Goal: Task Accomplishment & Management: Manage account settings

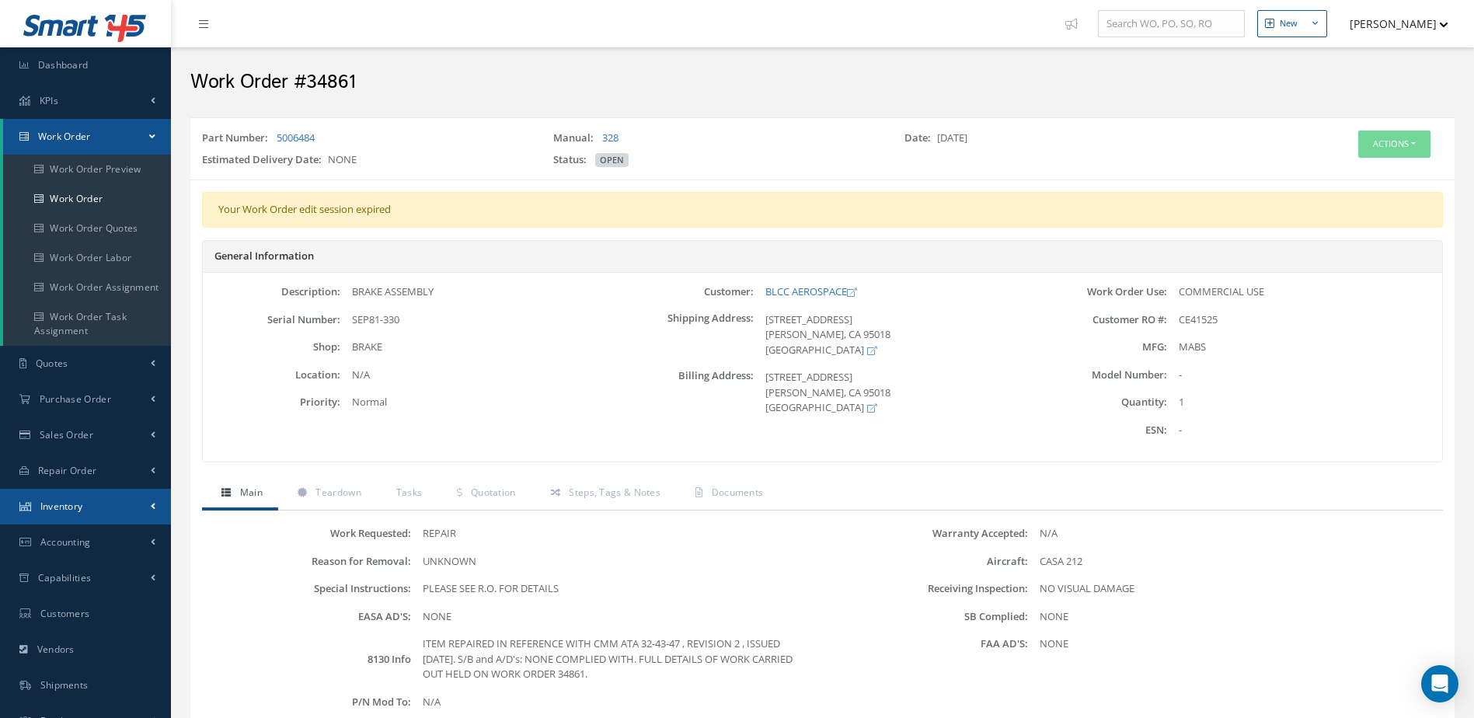
click at [82, 503] on span "Inventory" at bounding box center [61, 505] width 43 height 13
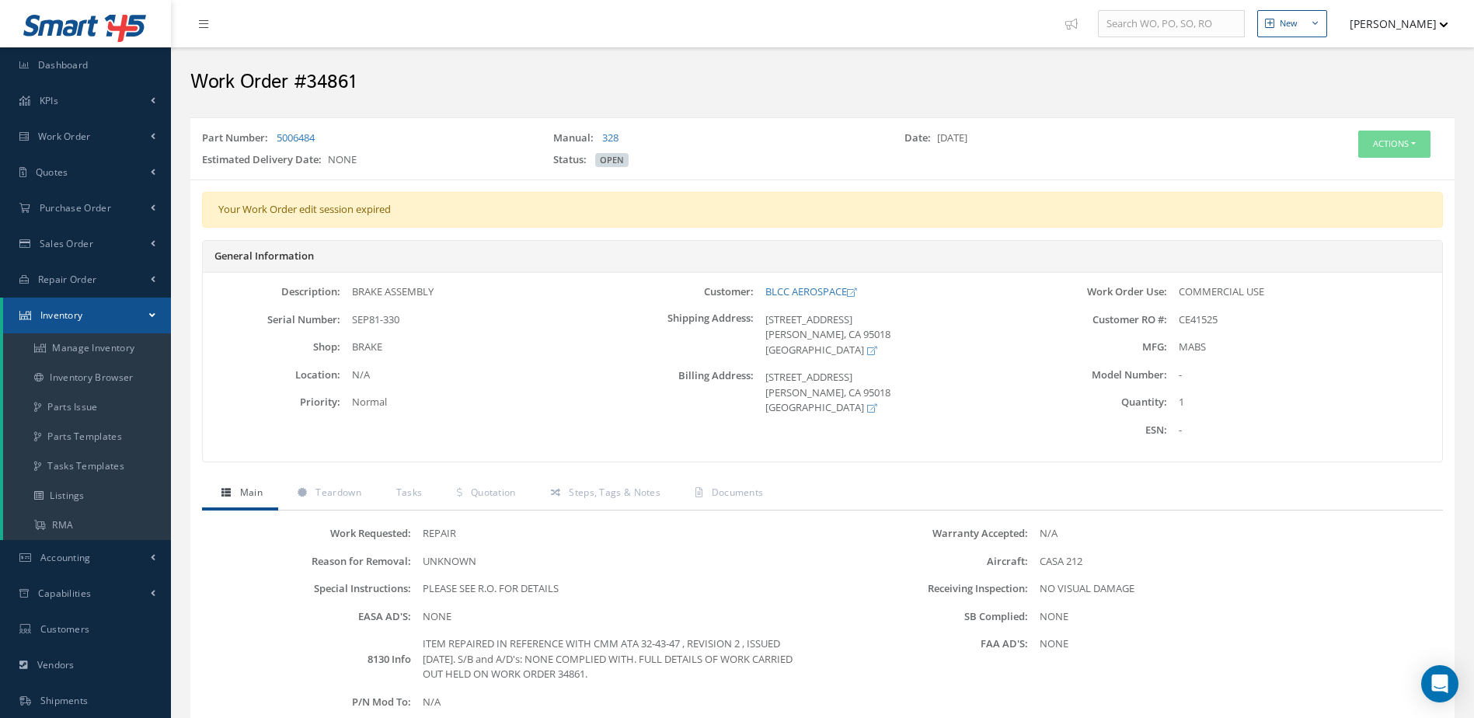
click at [117, 317] on link "Inventory" at bounding box center [87, 316] width 168 height 36
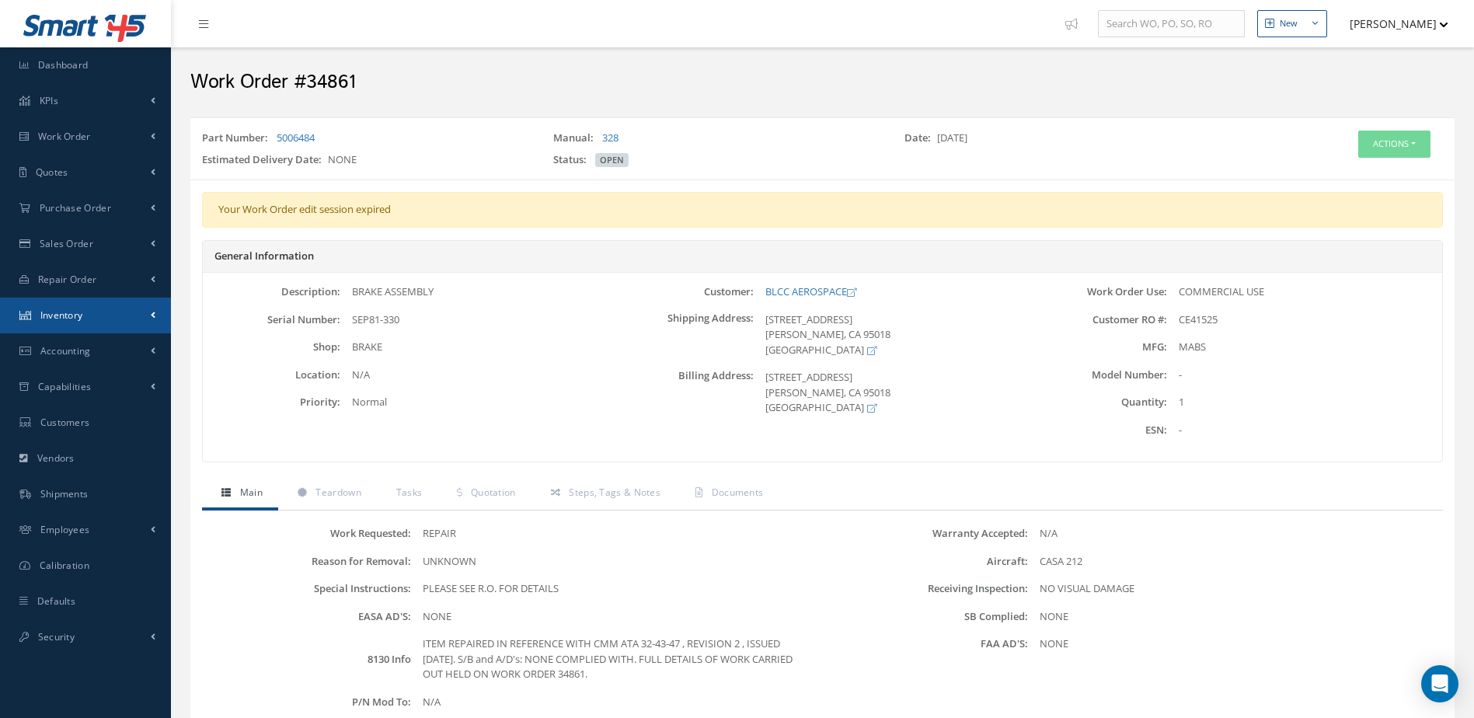
click at [117, 320] on link "Inventory" at bounding box center [85, 316] width 171 height 36
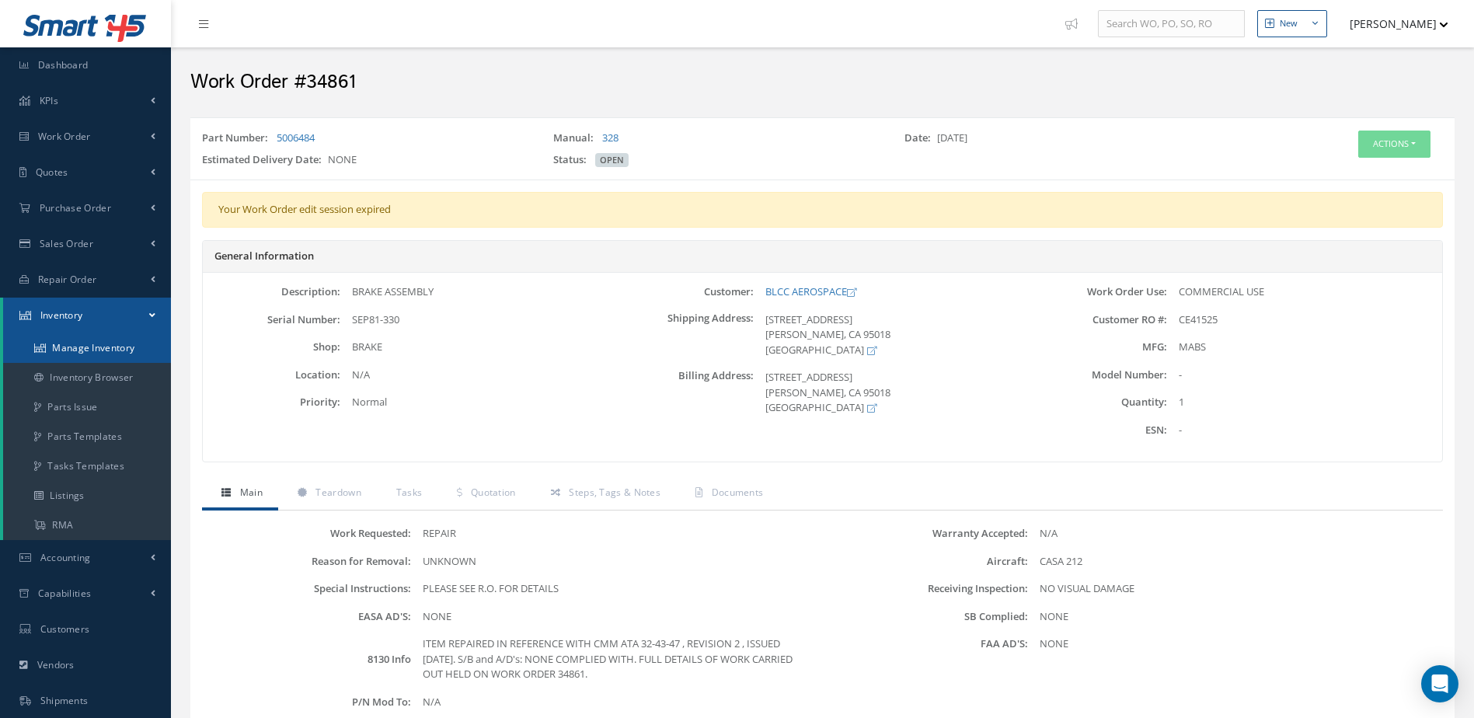
click at [112, 349] on link "Manage Inventory" at bounding box center [87, 348] width 168 height 30
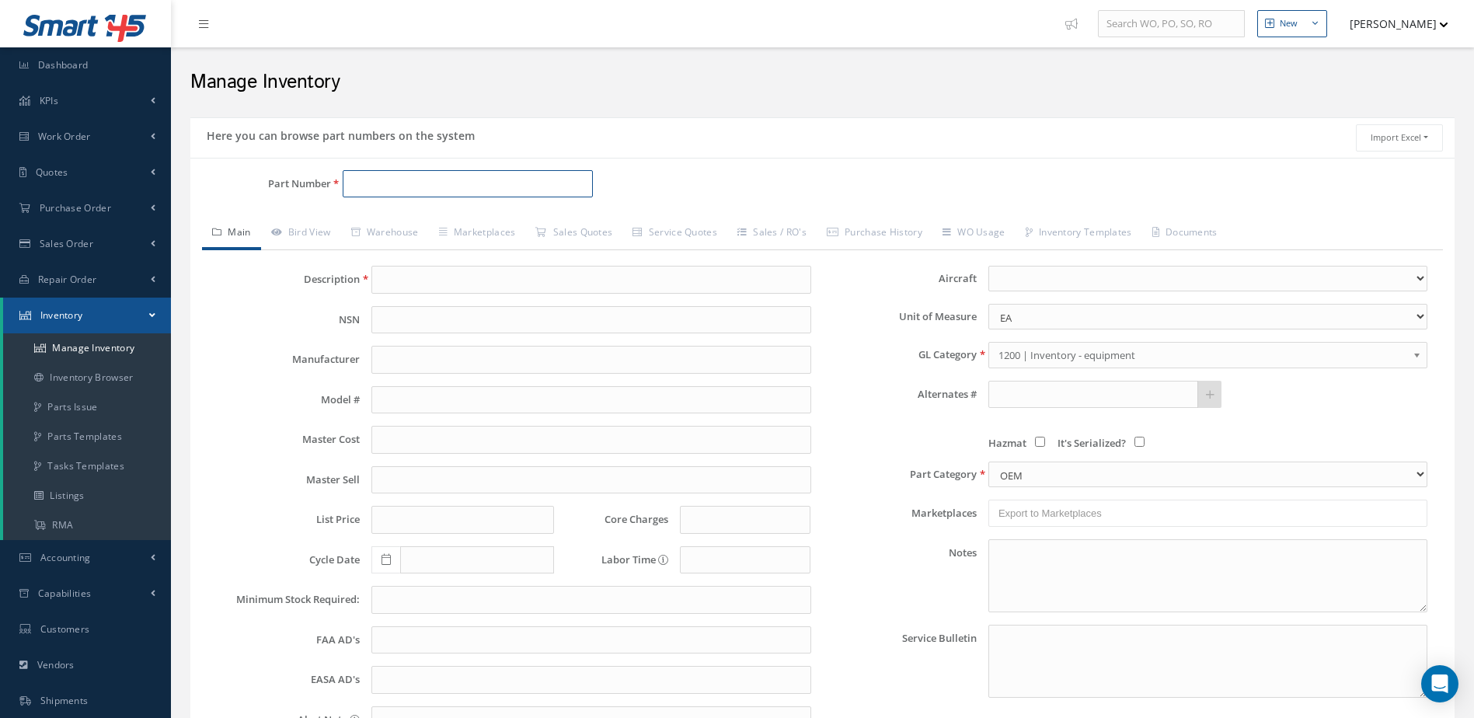
click at [496, 183] on input "Part Number" at bounding box center [468, 184] width 251 height 28
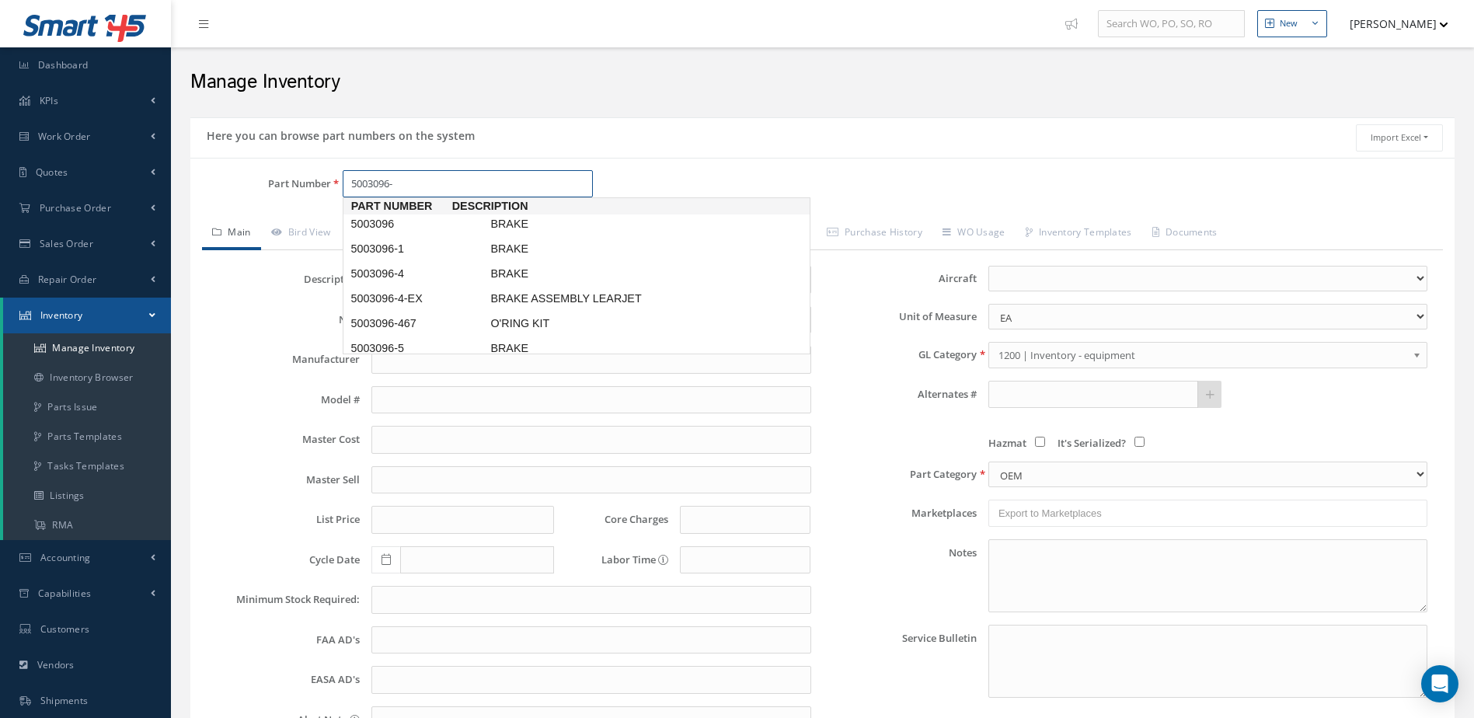
type input "5003096-7"
click at [540, 224] on span "BRAKE ASSEMBLY" at bounding box center [603, 224] width 233 height 16
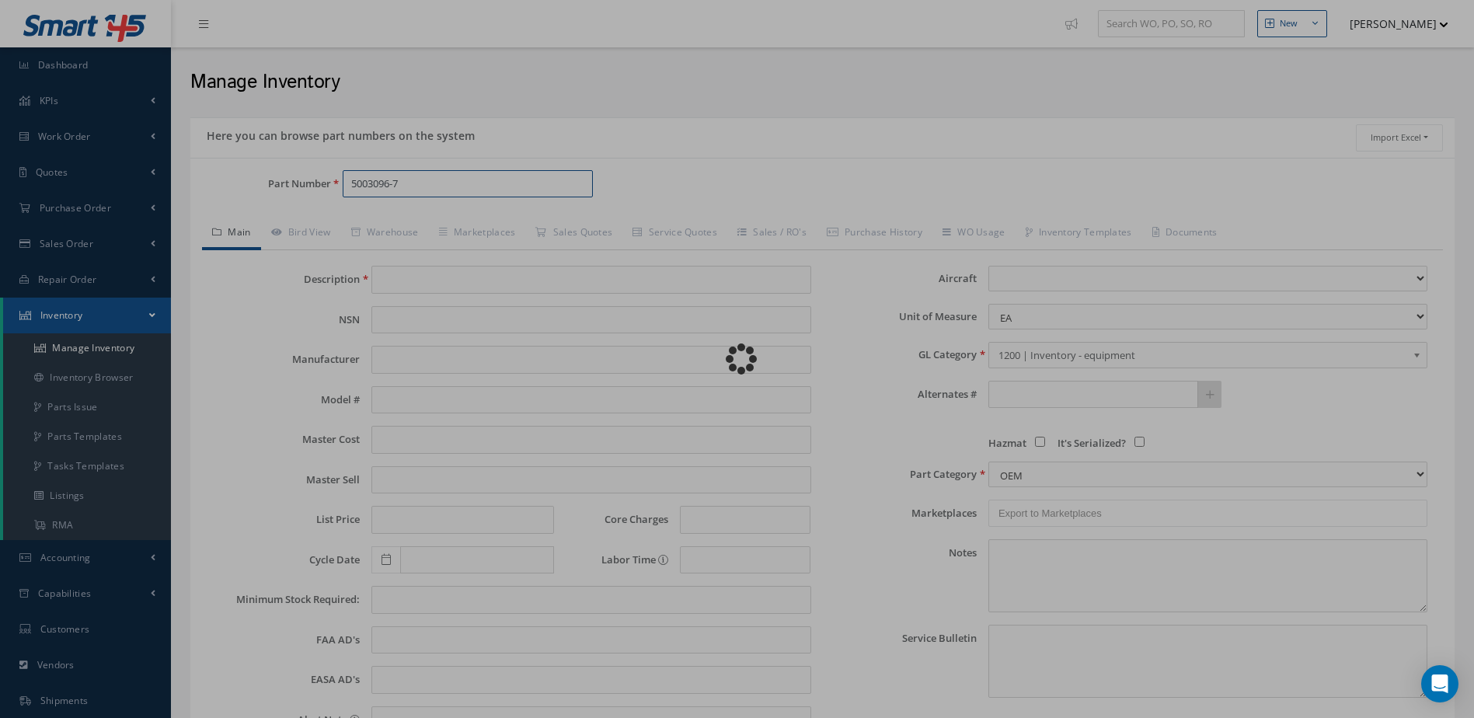
type input "BRAKE ASSEMBLY"
type input "MEGGITT AIRCRAFT BREAKING SYSTEM"
type input "LEAR 55, 60"
type input "9000.00"
type input "9500.00"
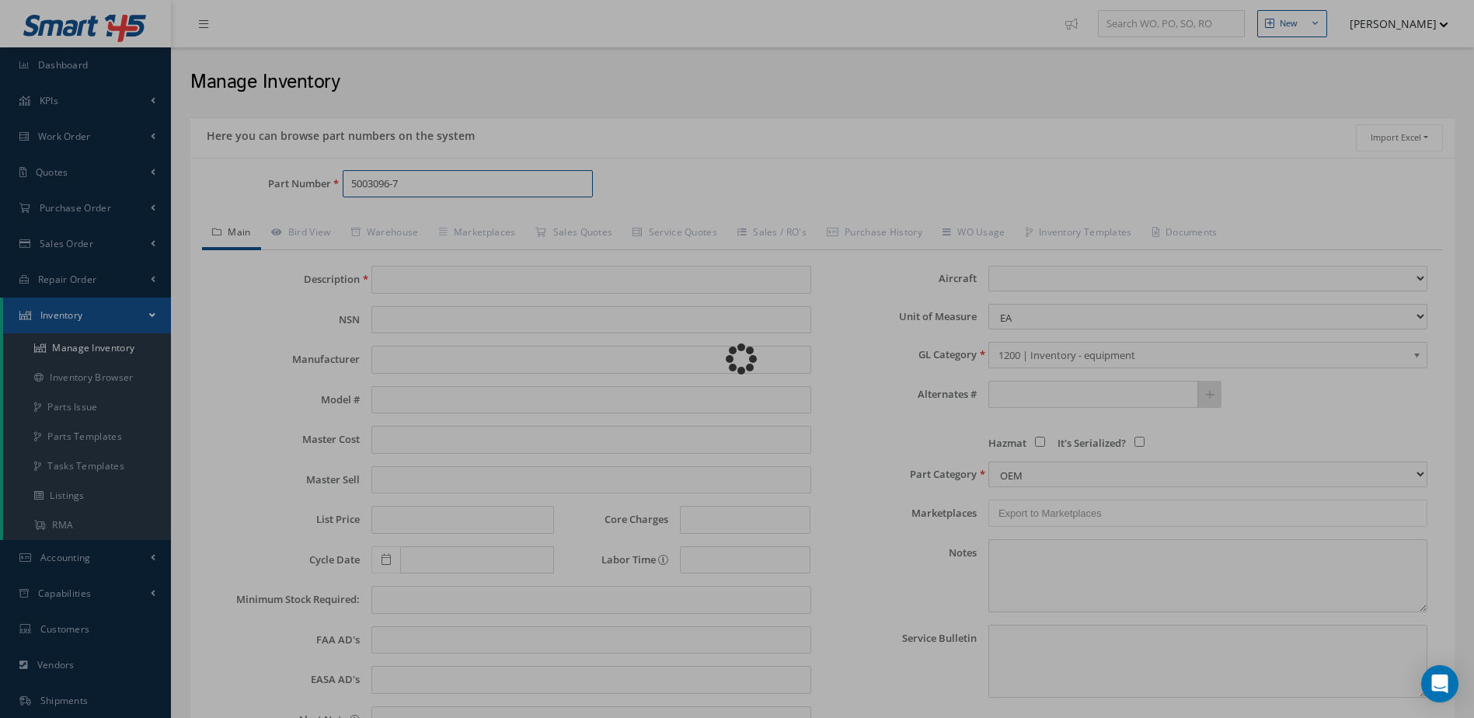
type input "15745.00"
type input "0.00"
type input "07/10/2023"
select select
type textarea "AUG 2025: - STANDARD OH $13,500 - OVERHAUL OUTRIGHT WITH 3-5 DAYS LEADTIME $17,…"
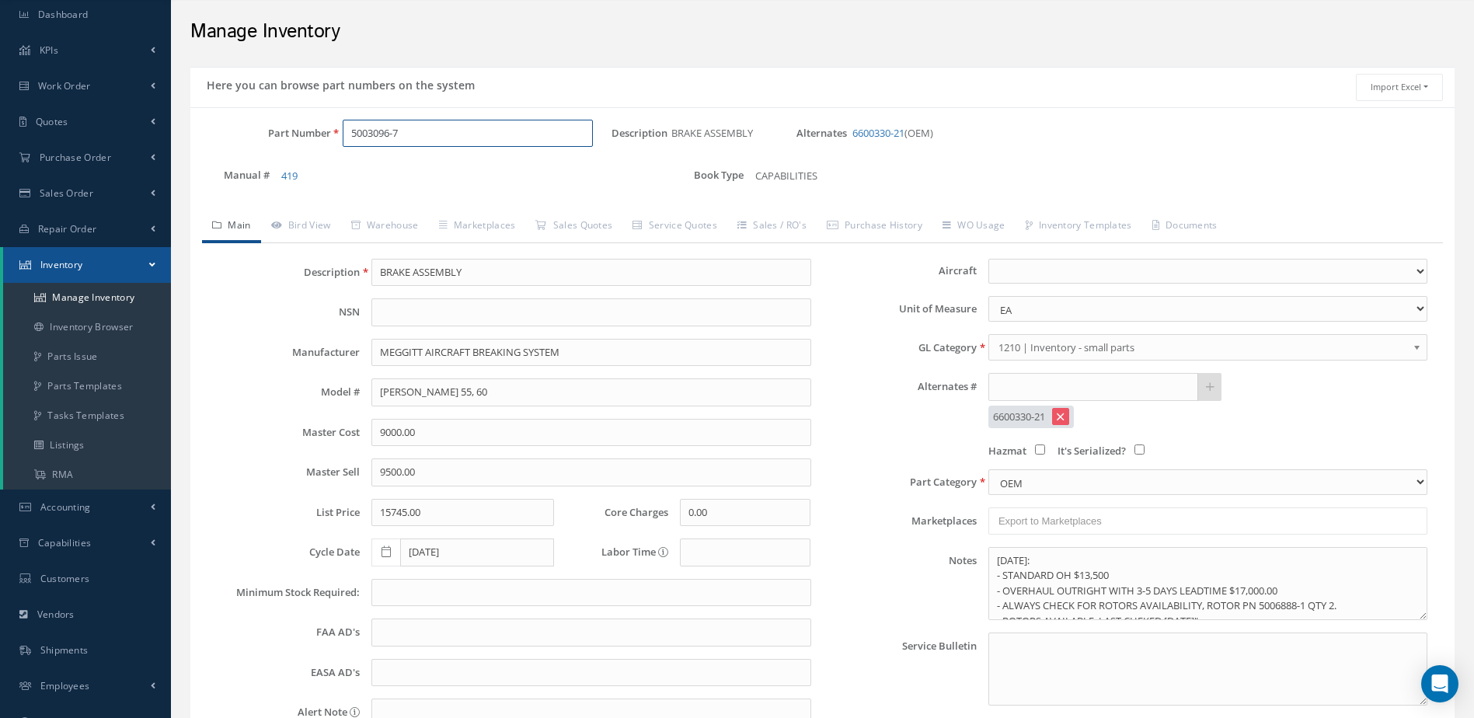
scroll to position [78, 0]
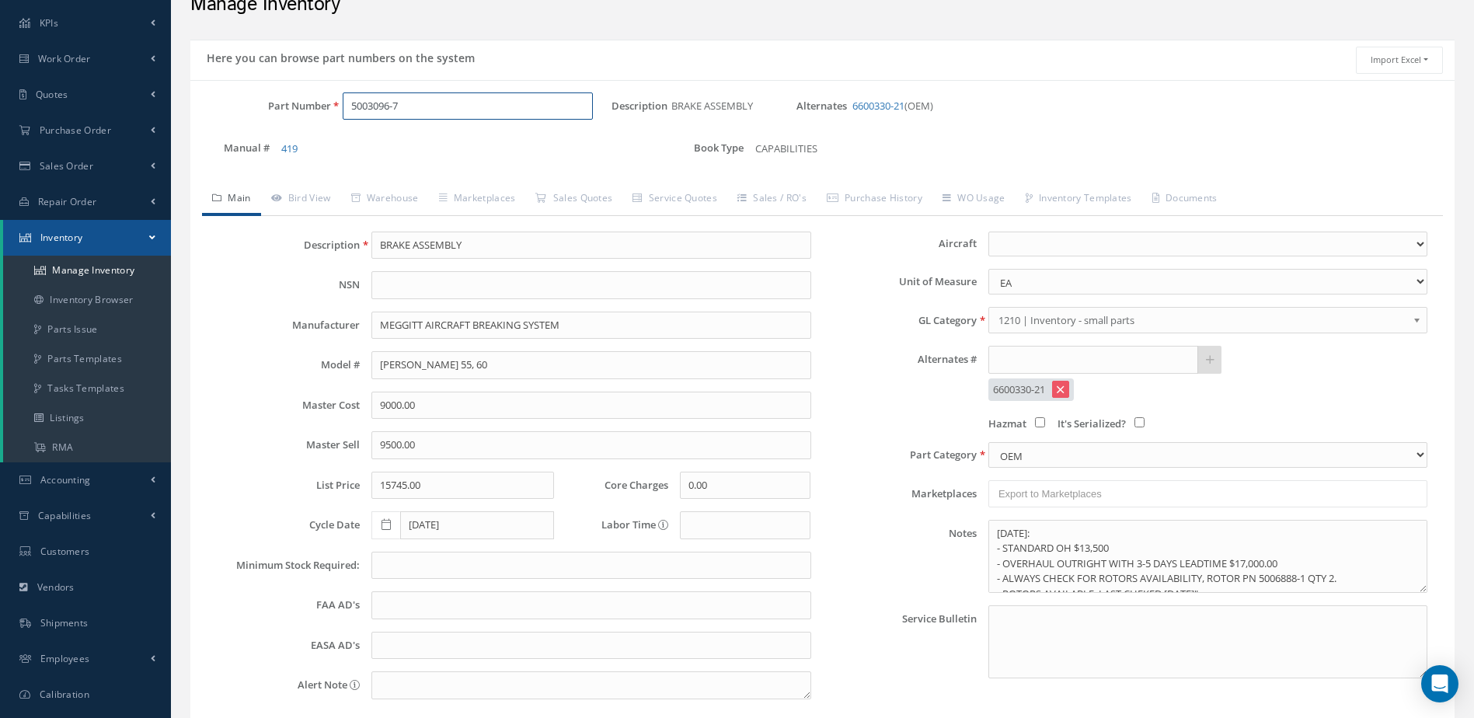
drag, startPoint x: 452, startPoint y: 110, endPoint x: 311, endPoint y: 142, distance: 144.2
click at [311, 142] on div "Part Number 5003096-7 Description BRAKE ASSEMBLY Alternates 6600330-21 (OEM) Ma…" at bounding box center [822, 133] width 1264 height 83
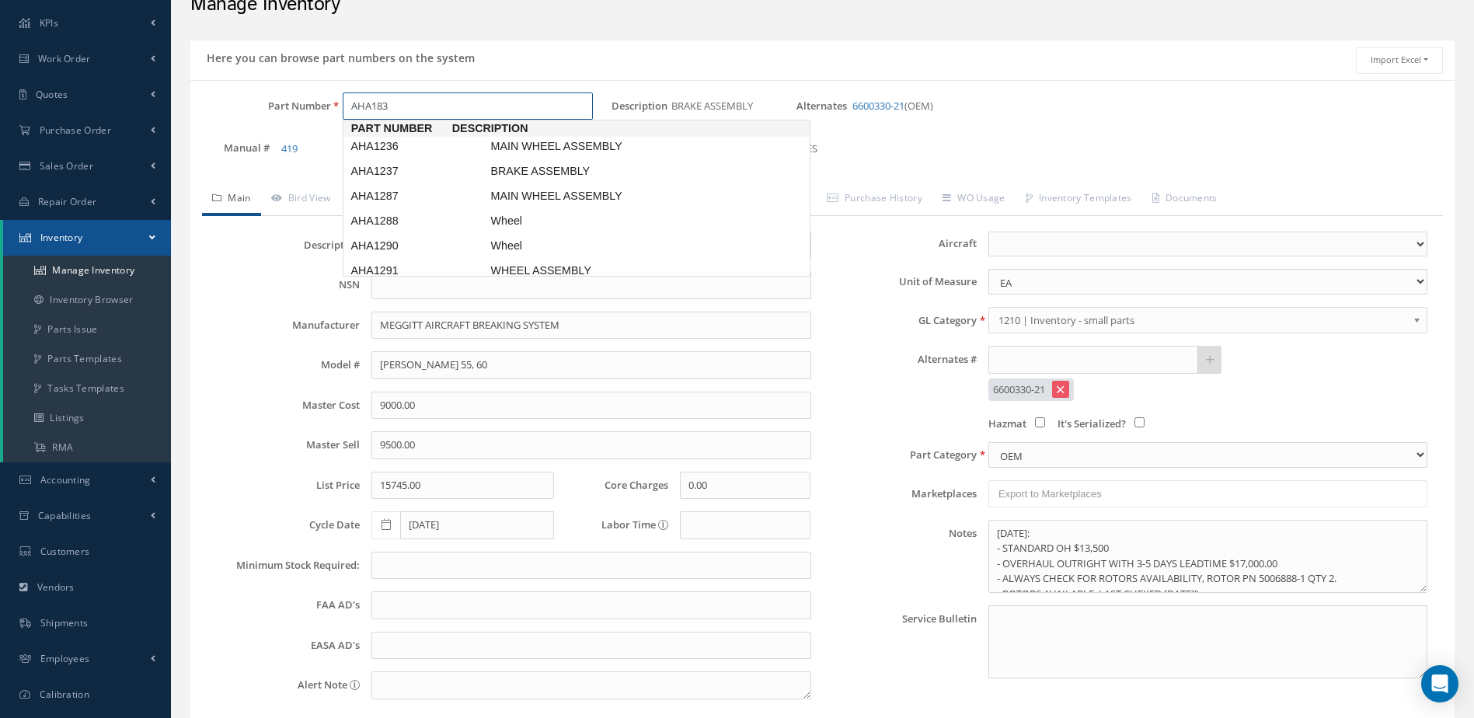
type input "AHA1835"
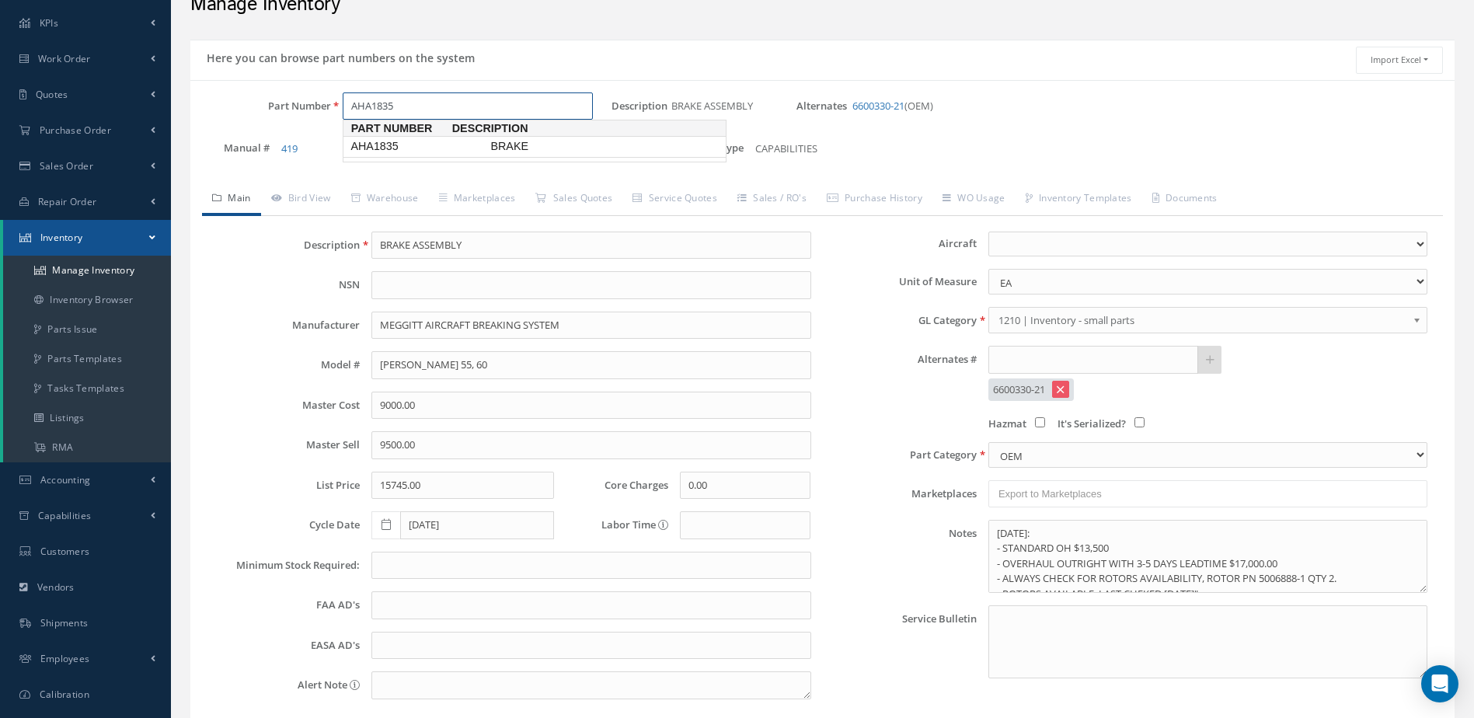
click at [499, 147] on span "BRAKE" at bounding box center [603, 146] width 233 height 16
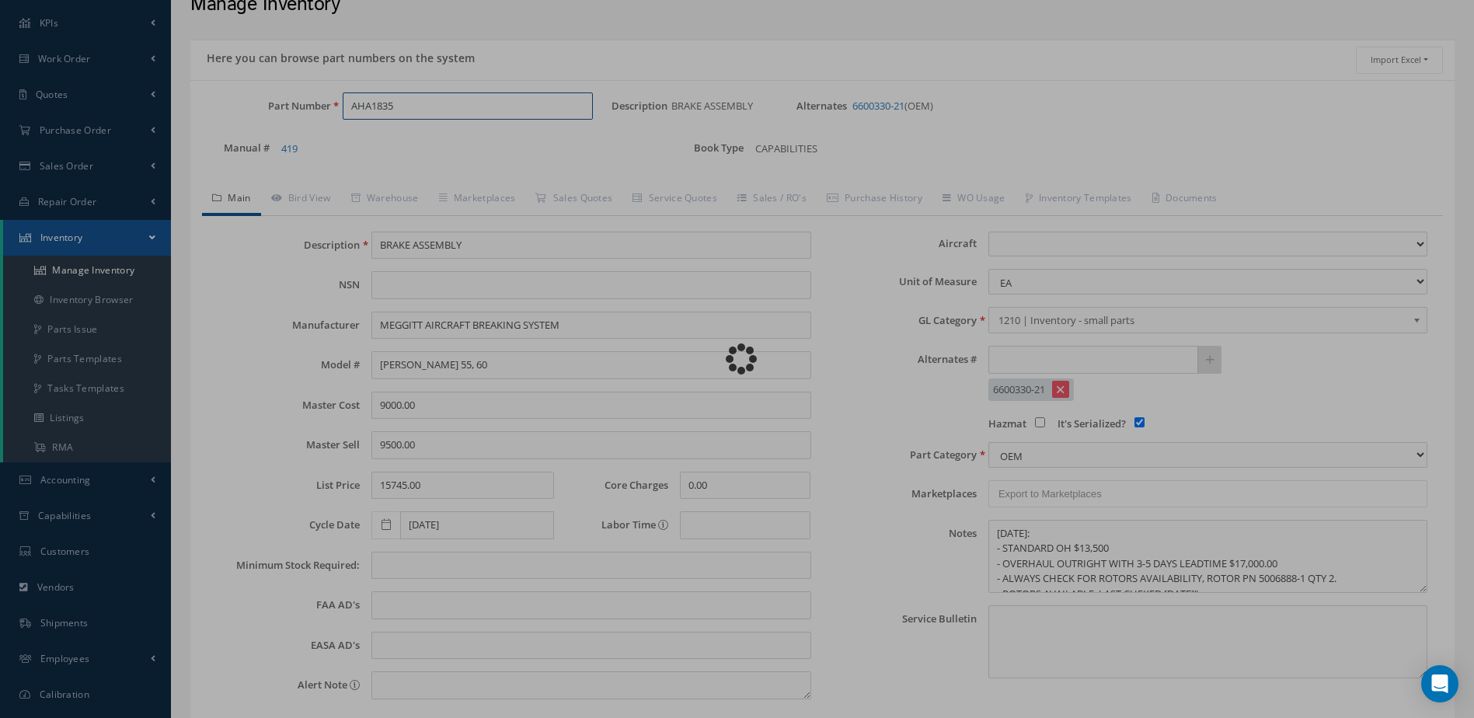
type input "BRAKE"
type input "J41"
type input "5000.00"
type input "6500.00"
type input "7250.00"
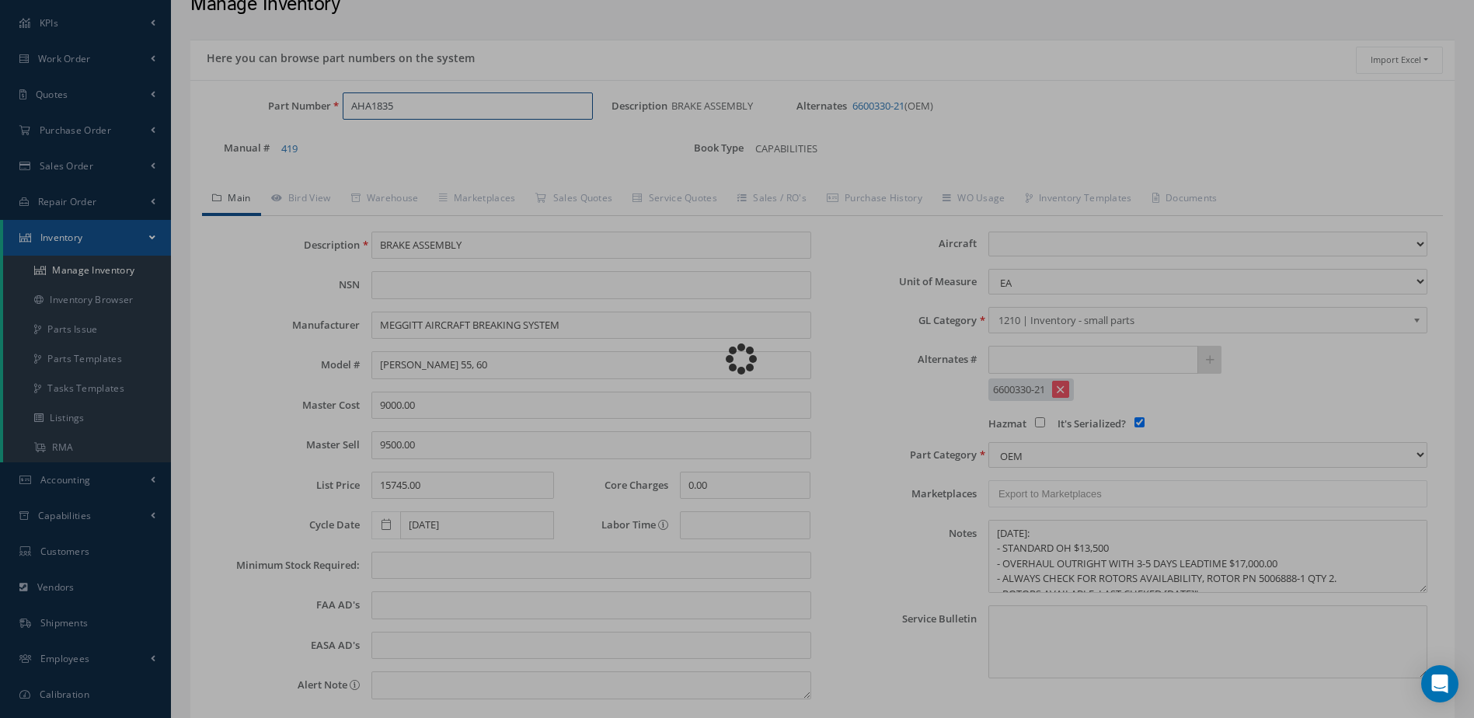
type input "08/11/2022"
select select
checkbox input "true"
type textarea "OH/EX $43,500.00 25 - 35 DAYS LEAD TIME ON PARTS 11/2024 CORE VALUE $16,000.00 …"
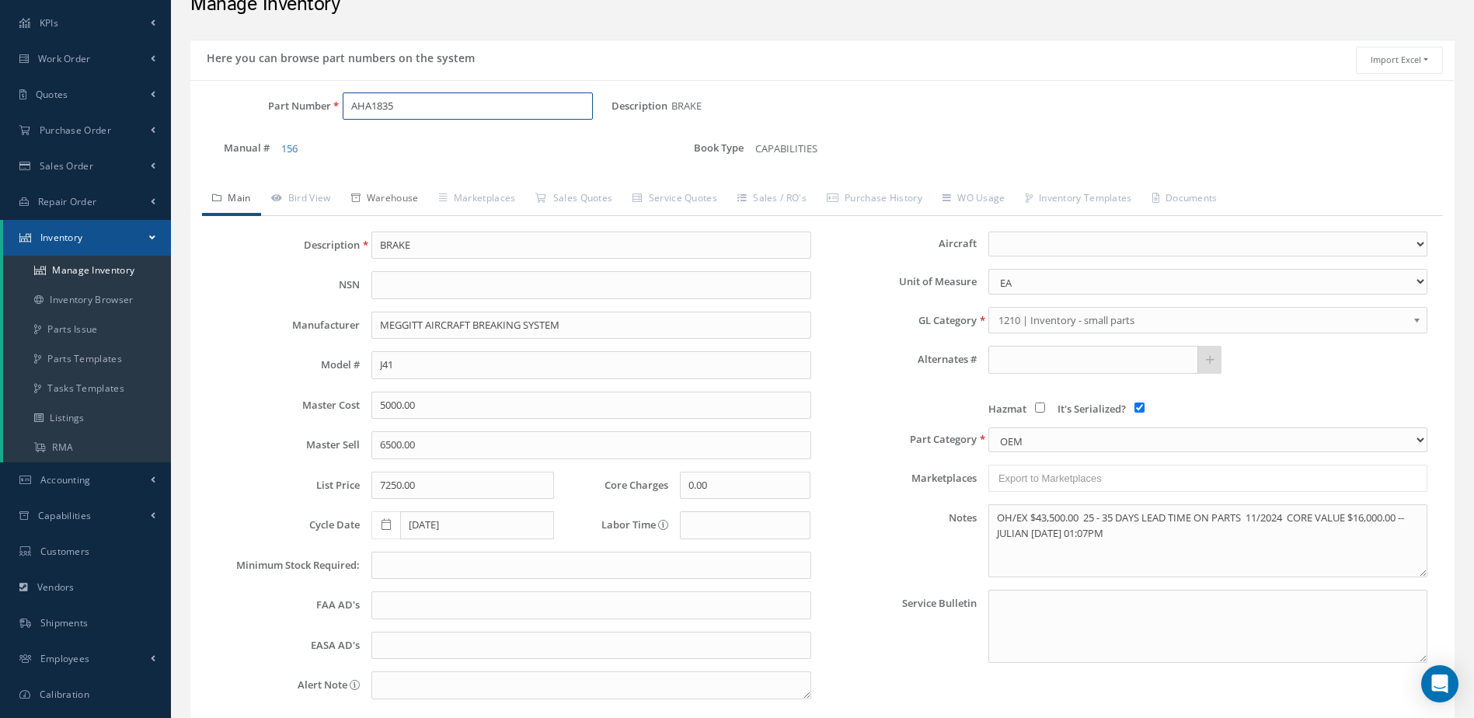
type input "AHA1835"
click at [404, 193] on link "Warehouse" at bounding box center [385, 199] width 88 height 33
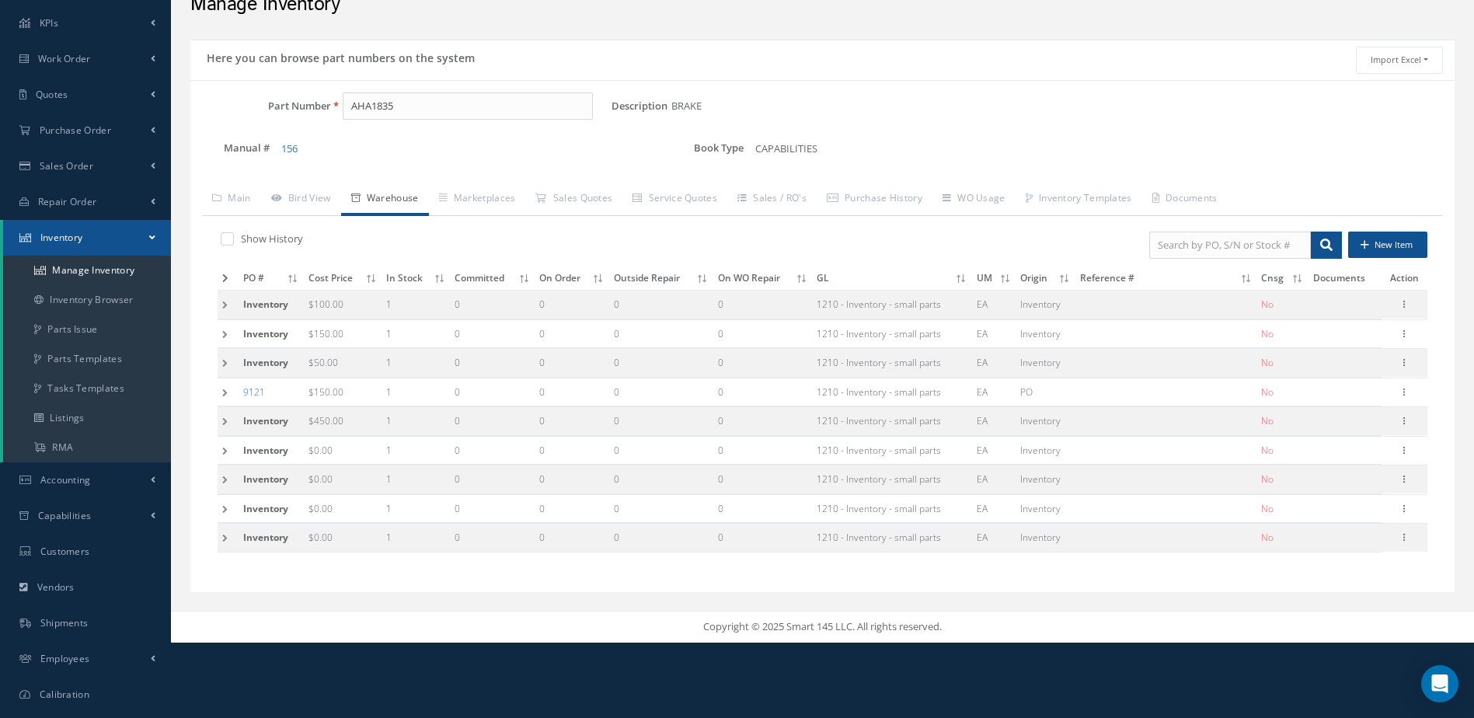
click at [225, 273] on icon at bounding box center [225, 277] width 6 height 9
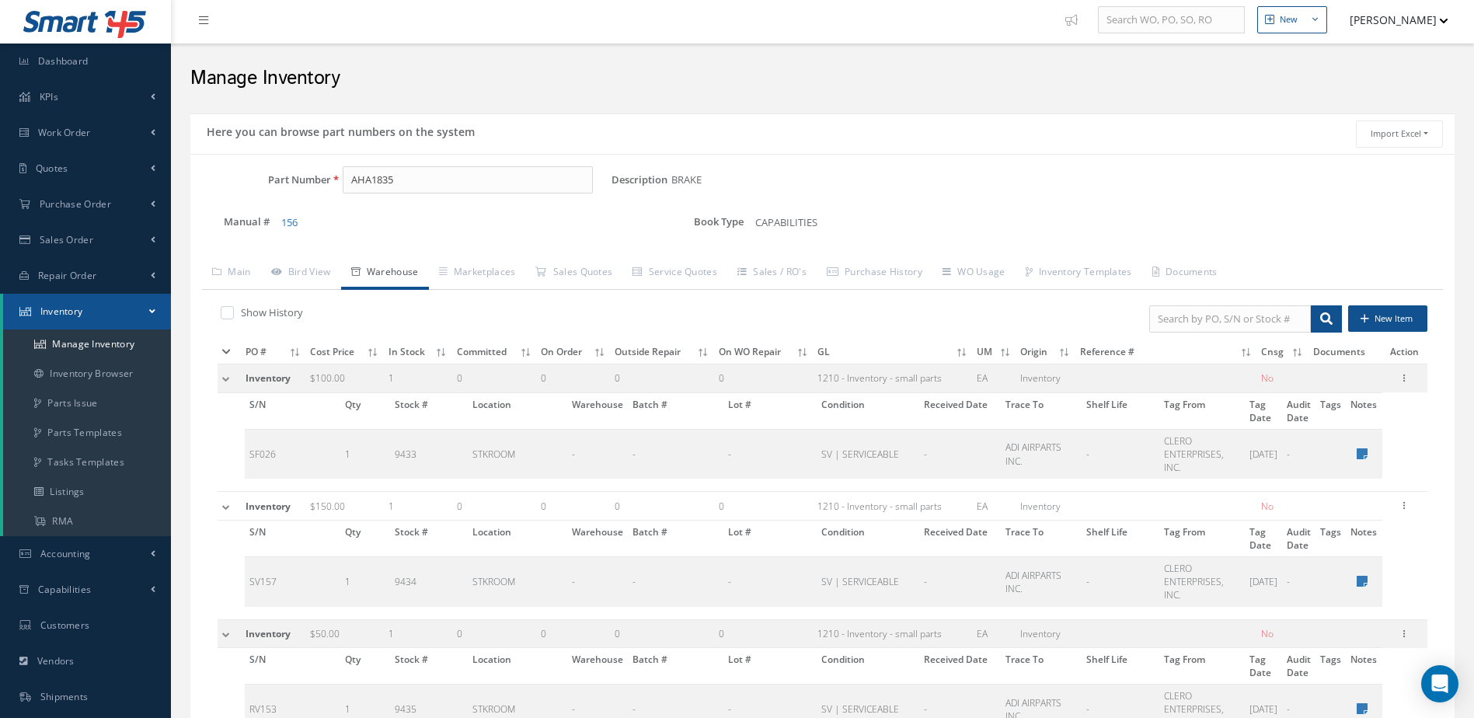
scroll to position [0, 0]
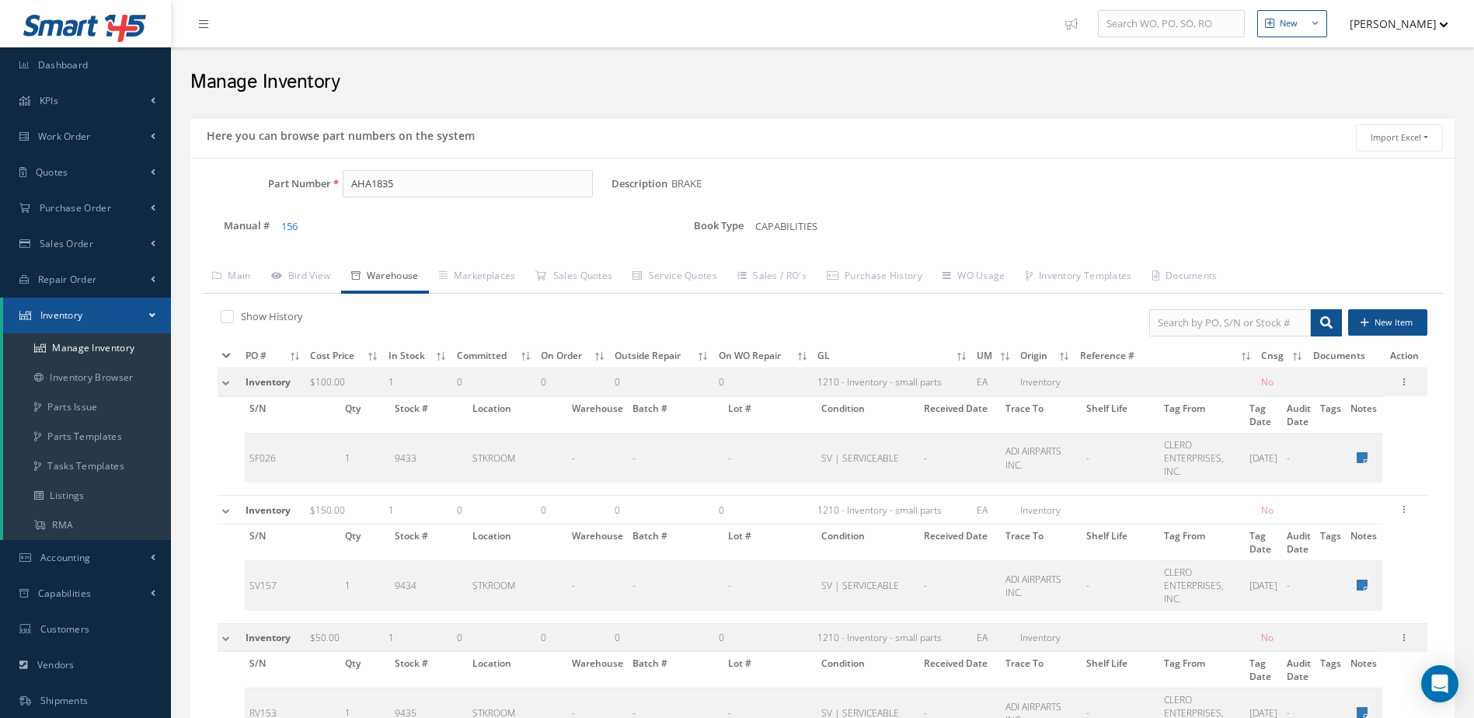
click at [224, 354] on icon at bounding box center [226, 355] width 9 height 9
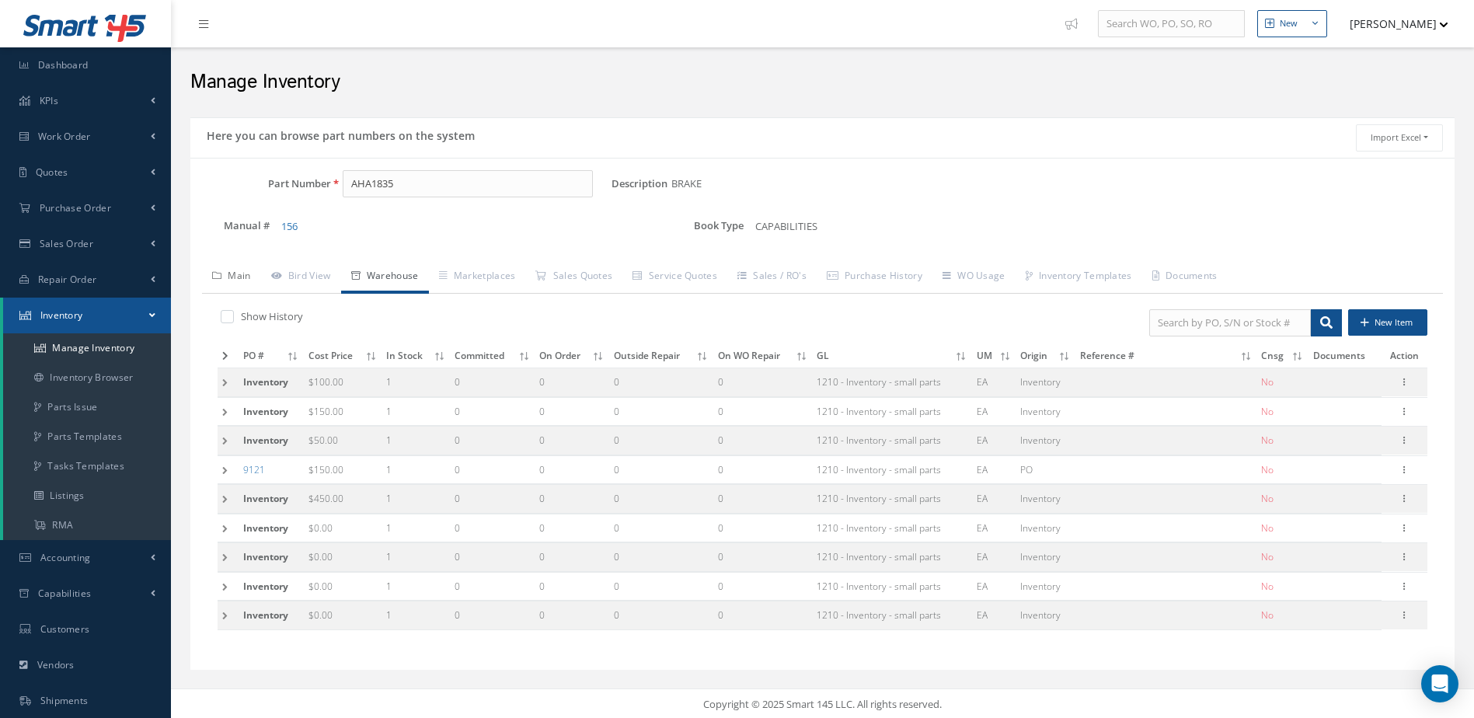
click at [239, 277] on link "Main" at bounding box center [231, 277] width 59 height 33
